Goal: Transaction & Acquisition: Download file/media

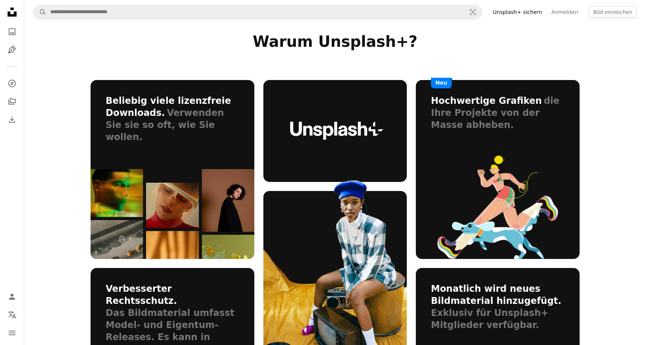
scroll to position [395, 0]
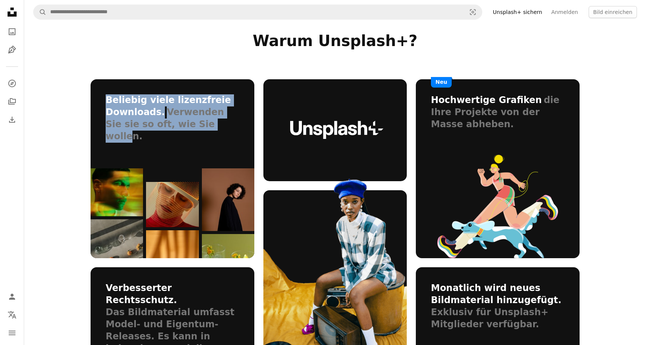
drag, startPoint x: 107, startPoint y: 97, endPoint x: 184, endPoint y: 121, distance: 80.5
click at [184, 120] on header "Beliebig viele lizenzfreie Downloads. Verwenden Sie sie so oft, wie Sie wollen." at bounding box center [173, 110] width 164 height 63
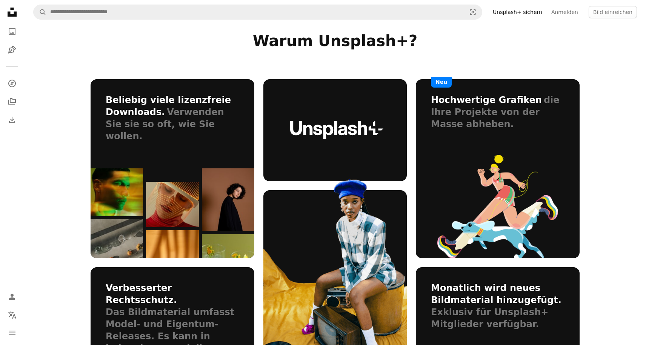
click at [68, 107] on section "Warum Unsplash+? Beliebig viele lizenzfreie Downloads. Verwenden Sie sie so oft…" at bounding box center [335, 217] width 622 height 371
click at [610, 14] on button "Bild einreichen" at bounding box center [612, 12] width 48 height 12
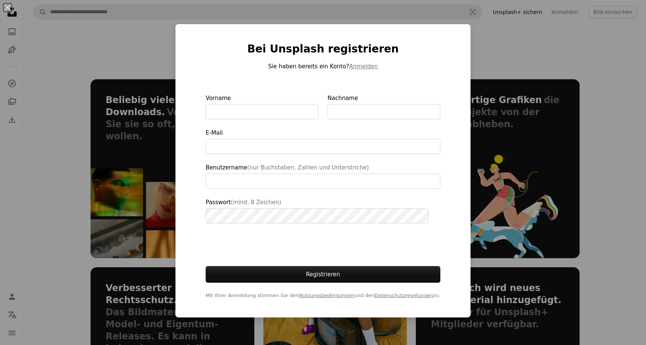
type input "**********"
click at [141, 56] on div "An X shape Bei Unsplash registrieren Sie haben bereits ein Konto? Anmelden Vorn…" at bounding box center [323, 172] width 646 height 345
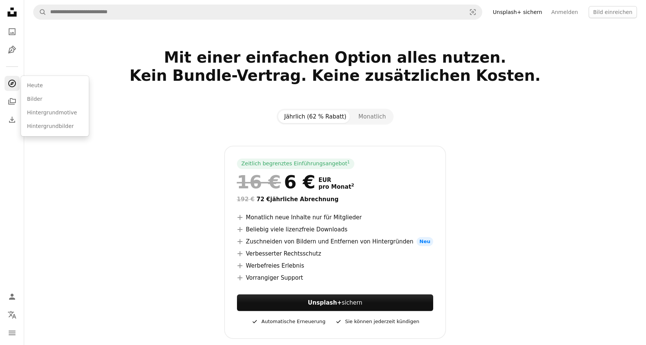
click at [8, 83] on icon "A compass" at bounding box center [12, 83] width 9 height 9
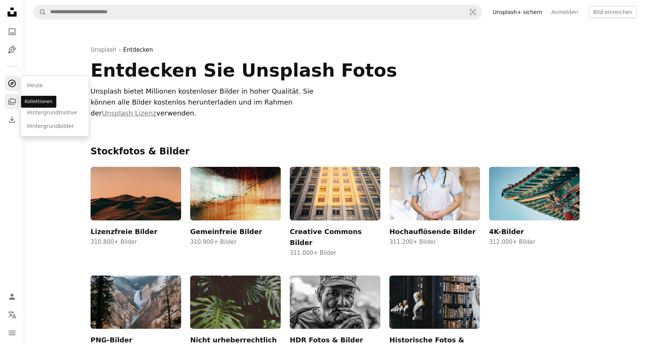
click at [12, 101] on icon "A stack of folders" at bounding box center [12, 101] width 9 height 9
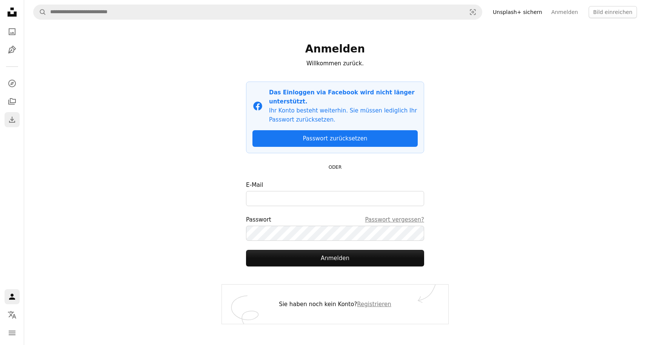
click at [11, 117] on icon "Download" at bounding box center [12, 119] width 9 height 9
